Goal: Information Seeking & Learning: Check status

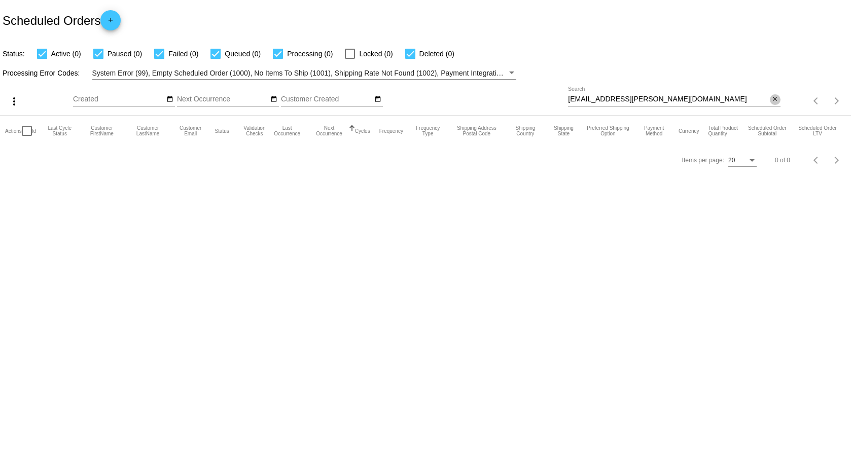
click at [774, 99] on mat-icon "close" at bounding box center [774, 99] width 7 height 8
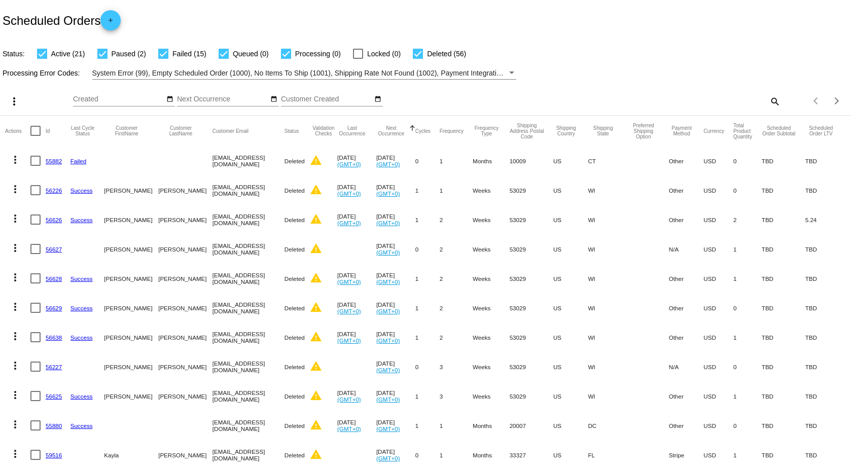
click at [768, 102] on mat-icon "search" at bounding box center [774, 101] width 12 height 16
paste input "[EMAIL_ADDRESS][DOMAIN_NAME]"
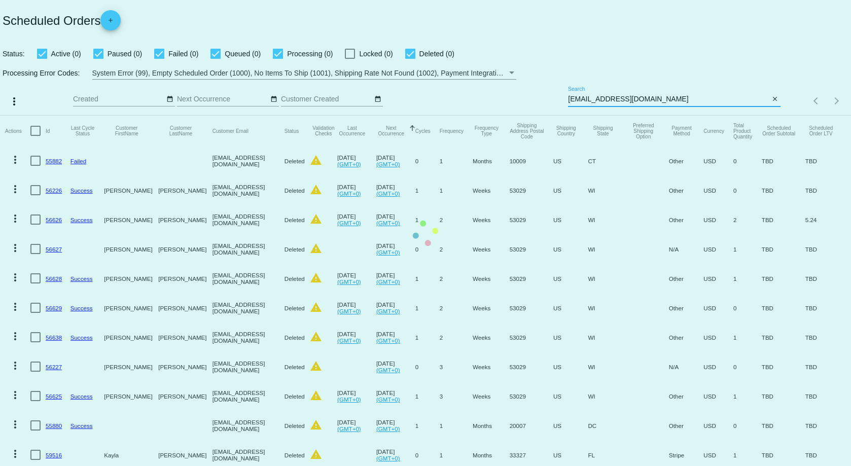
type input "[EMAIL_ADDRESS][DOMAIN_NAME]"
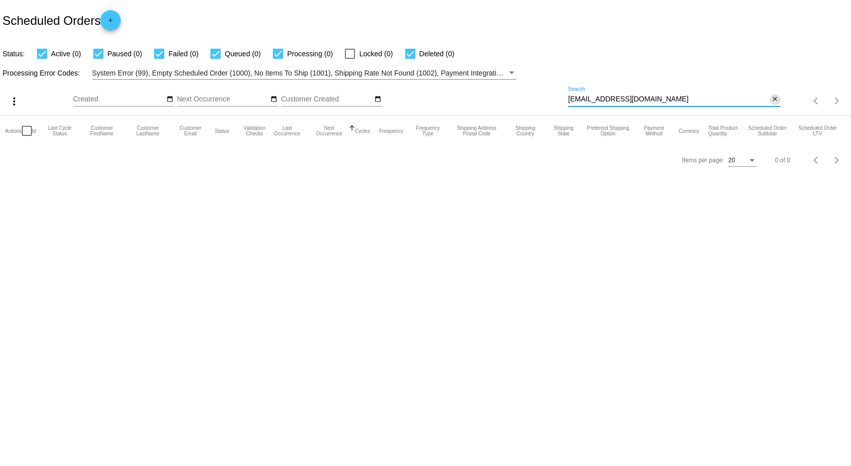
click at [774, 100] on mat-icon "close" at bounding box center [774, 99] width 7 height 8
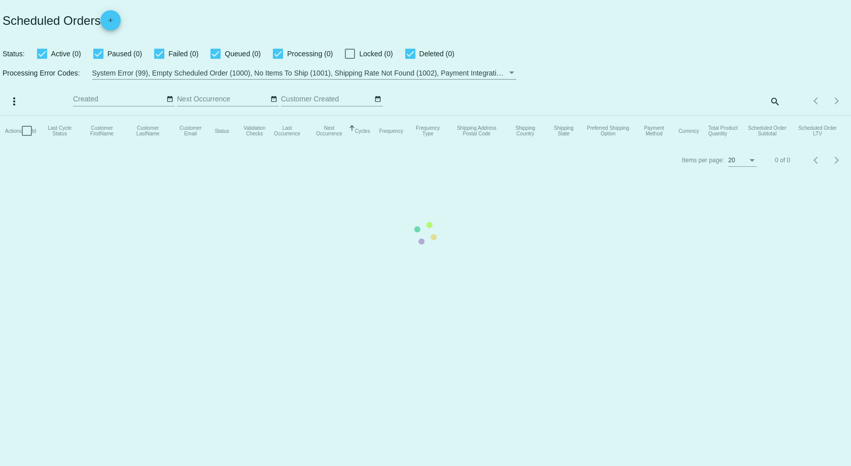
click at [776, 116] on mat-table "Actions Id Last Cycle Status Customer FirstName Customer LastName Customer Emai…" at bounding box center [425, 131] width 851 height 30
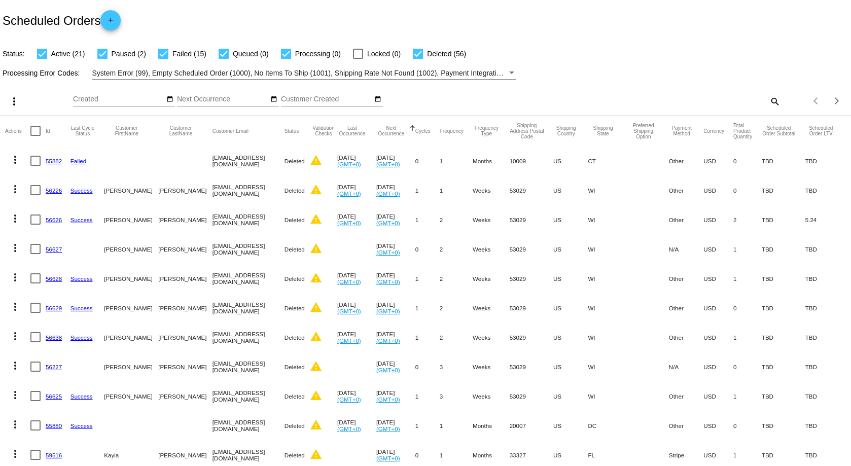
click at [768, 101] on mat-icon "search" at bounding box center [774, 101] width 12 height 16
click at [576, 97] on input "Search" at bounding box center [674, 99] width 212 height 8
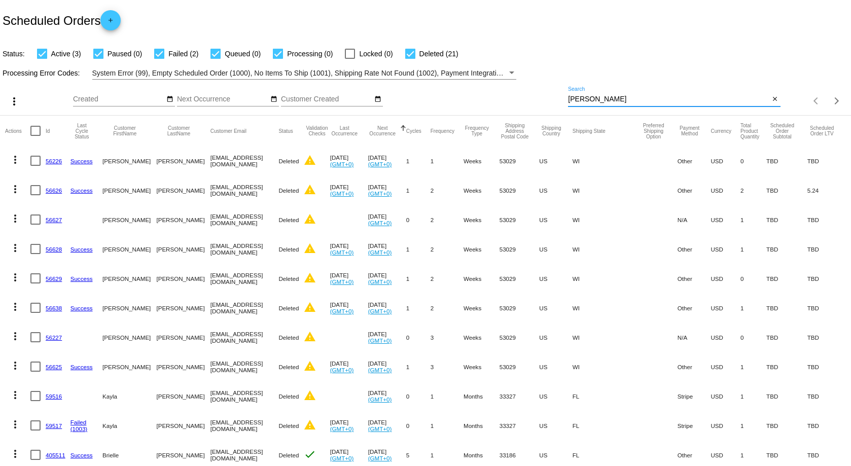
type input "[PERSON_NAME]"
